Goal: Task Accomplishment & Management: Manage account settings

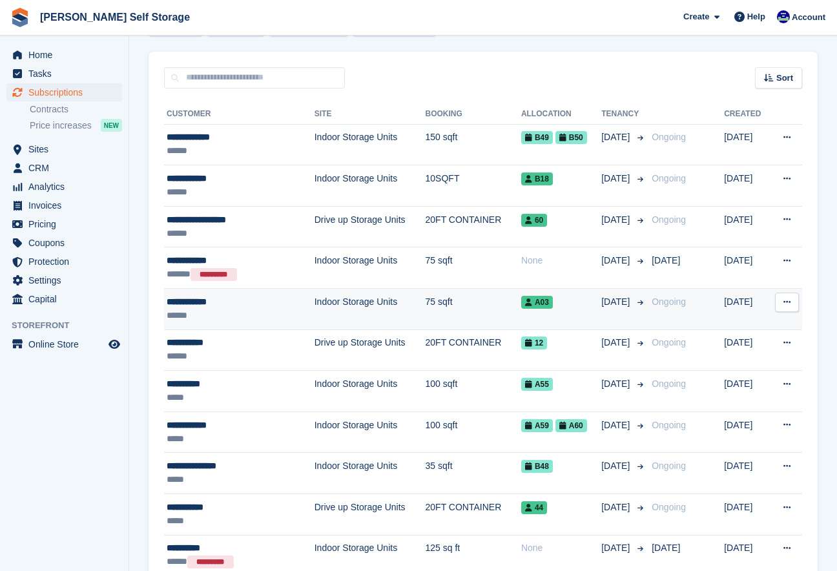
scroll to position [103, 0]
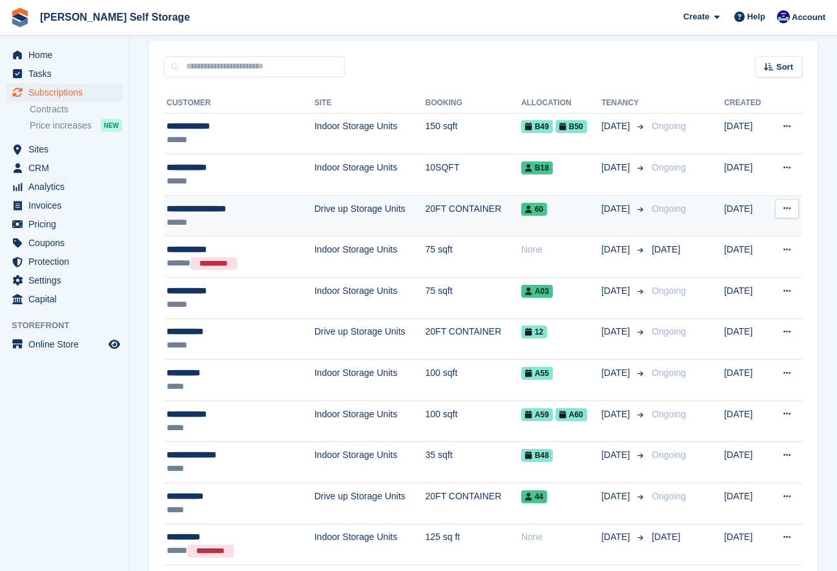
click at [528, 217] on td "60" at bounding box center [561, 215] width 80 height 41
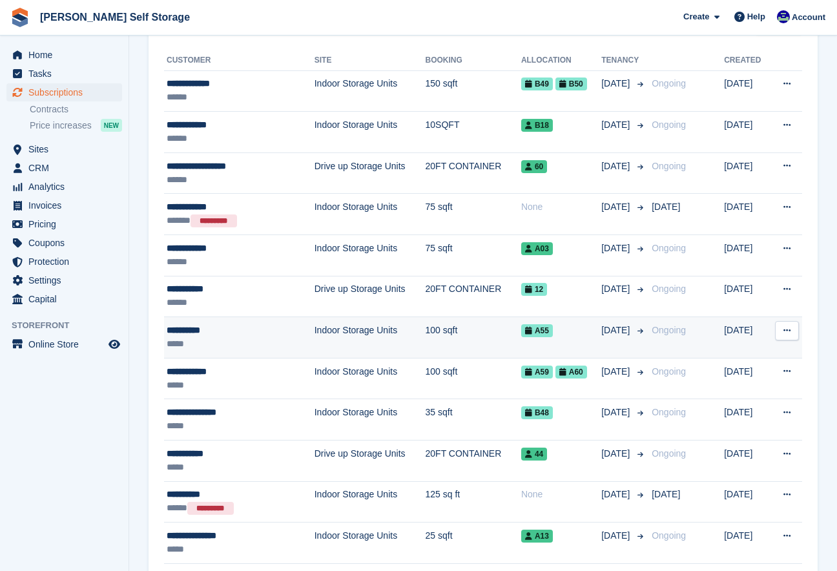
scroll to position [158, 0]
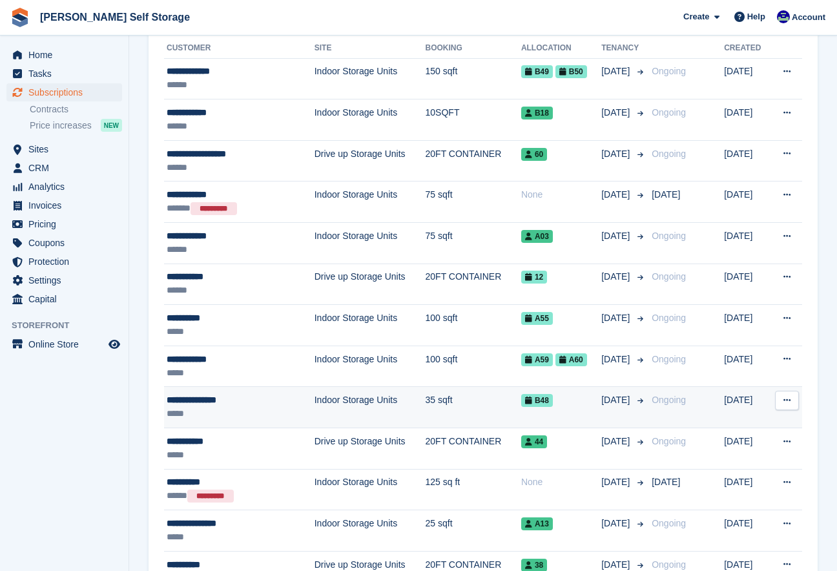
click at [525, 403] on span "B48" at bounding box center [537, 400] width 32 height 13
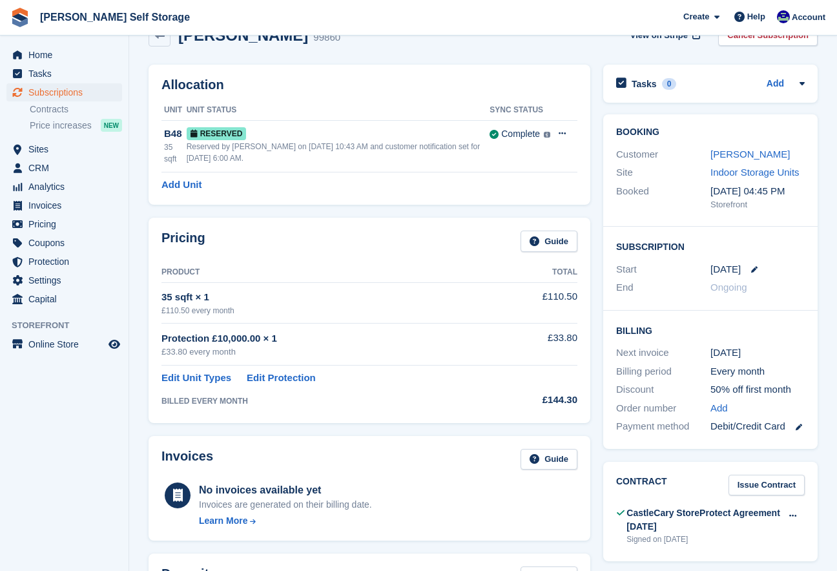
scroll to position [32, 0]
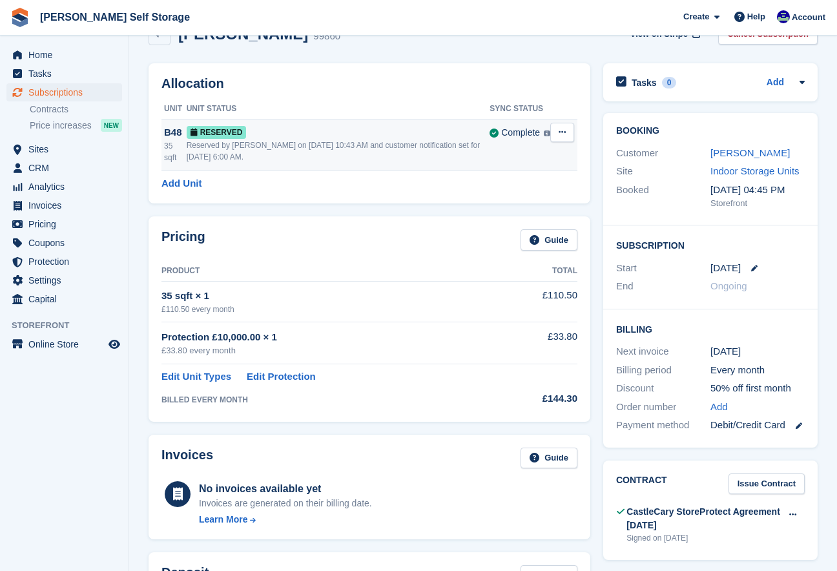
click at [566, 131] on button at bounding box center [563, 132] width 24 height 19
click at [544, 160] on p "Grant Early Access" at bounding box center [512, 157] width 112 height 17
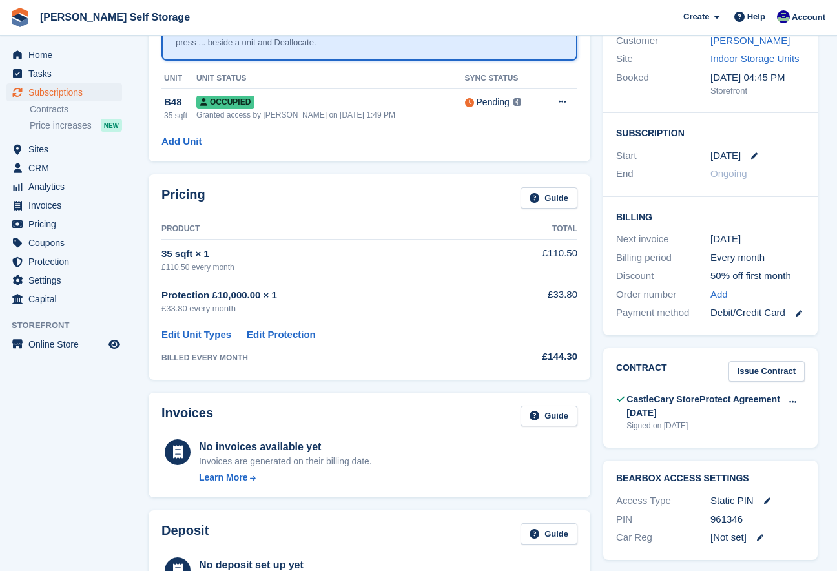
scroll to position [0, 0]
